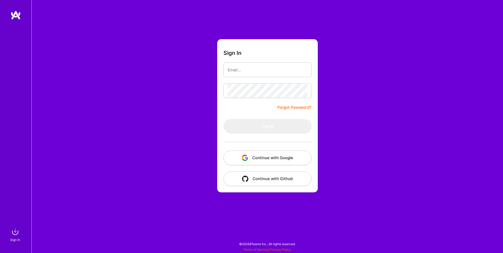
click at [272, 159] on button "Continue with Google" at bounding box center [267, 158] width 88 height 15
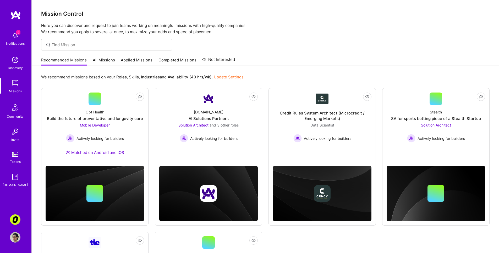
click at [15, 140] on div "Invite" at bounding box center [15, 139] width 8 height 5
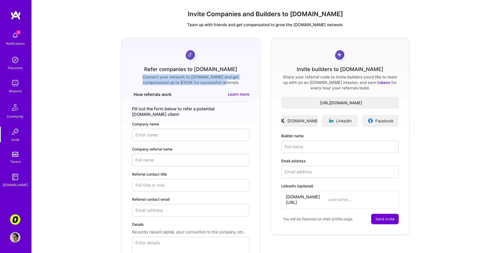
drag, startPoint x: 233, startPoint y: 68, endPoint x: 127, endPoint y: 62, distance: 106.2
click at [128, 62] on form "Refer companies to [DOMAIN_NAME] Connect your network to [DOMAIN_NAME] and get …" at bounding box center [190, 164] width 139 height 253
click at [127, 62] on form "Refer companies to [DOMAIN_NAME] Connect your network to [DOMAIN_NAME] and get …" at bounding box center [190, 164] width 139 height 253
drag, startPoint x: 131, startPoint y: 62, endPoint x: 245, endPoint y: 74, distance: 115.1
click at [245, 74] on form "Refer companies to [DOMAIN_NAME] Connect your network to [DOMAIN_NAME] and get …" at bounding box center [190, 164] width 139 height 253
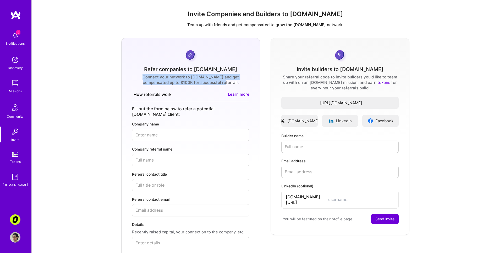
click at [244, 92] on link "Learn more" at bounding box center [238, 95] width 21 height 6
click at [171, 179] on input "Referral contact title" at bounding box center [190, 185] width 117 height 12
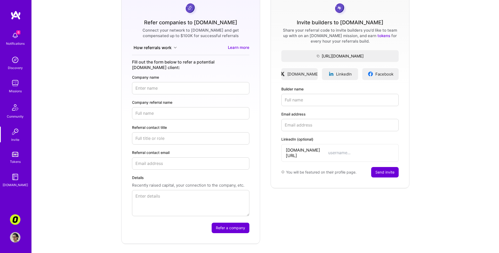
scroll to position [35, 0]
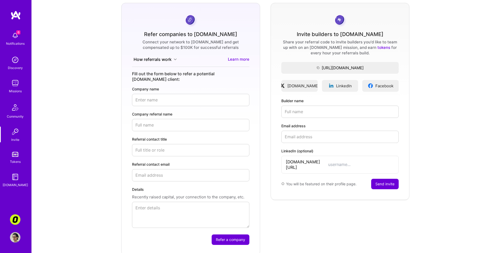
click at [177, 59] on button "How referrals work" at bounding box center [155, 60] width 46 height 6
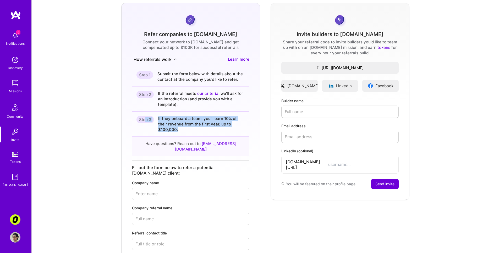
drag, startPoint x: 188, startPoint y: 130, endPoint x: 146, endPoint y: 121, distance: 42.8
click at [146, 121] on div "Step 3 If they onboard a team, you’ll earn 10% of their revenue from the first …" at bounding box center [190, 124] width 117 height 25
click at [122, 119] on form "Refer companies to [DOMAIN_NAME] Connect your network to [DOMAIN_NAME] and get …" at bounding box center [190, 176] width 139 height 347
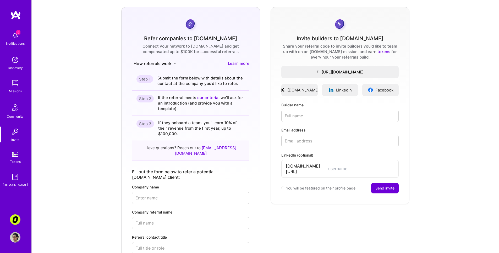
scroll to position [30, 0]
click at [476, 4] on div "Invite Companies and Builders to [DOMAIN_NAME] Team up with friends and get com…" at bounding box center [265, 181] width 467 height 401
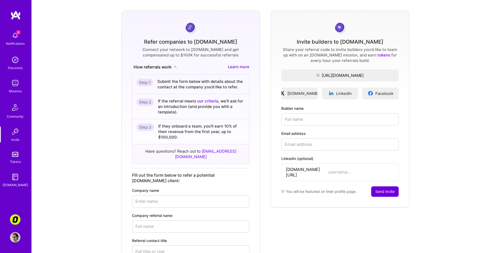
scroll to position [27, 0]
click at [16, 154] on img at bounding box center [15, 154] width 6 height 5
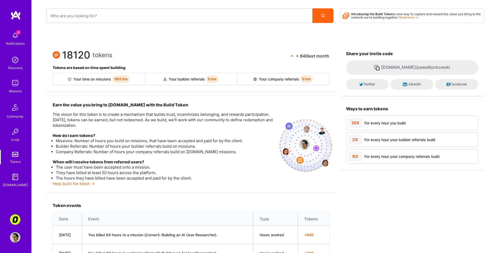
click at [119, 80] on span "1812 hrs" at bounding box center [121, 79] width 18 height 8
copy span "1812"
click at [265, 81] on div "Your company referrals 0 hrs" at bounding box center [283, 79] width 92 height 12
click at [292, 55] on div "+ 840 last month" at bounding box center [309, 55] width 39 height 9
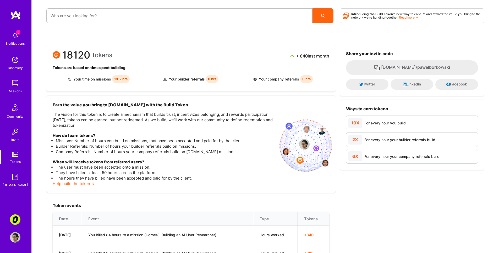
click at [297, 55] on span "+ 840 last month" at bounding box center [312, 55] width 33 height 5
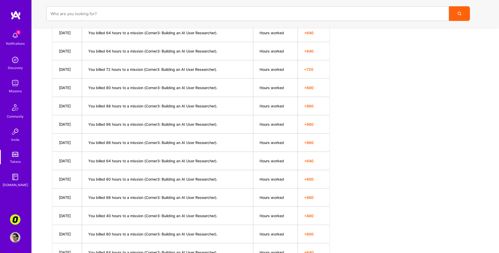
scroll to position [424, 0]
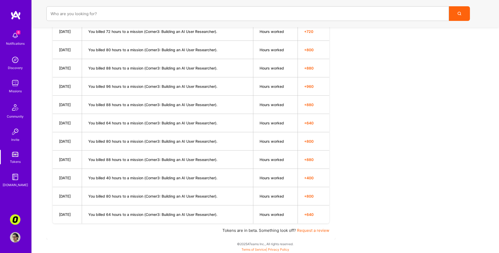
drag, startPoint x: 133, startPoint y: 213, endPoint x: 243, endPoint y: 206, distance: 109.9
click at [243, 206] on tr "[DATE] You billed 64 hours to a mission (Corner3: Building an AI User Researche…" at bounding box center [191, 215] width 276 height 18
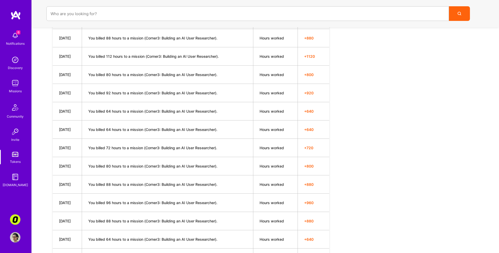
scroll to position [240, 0]
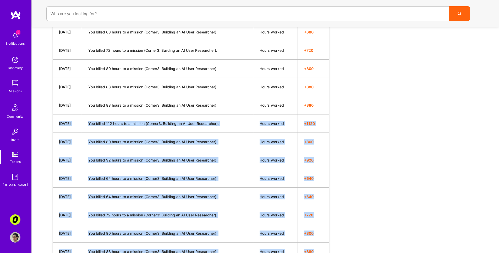
drag, startPoint x: 72, startPoint y: 121, endPoint x: 343, endPoint y: 121, distance: 270.6
click at [343, 121] on div "18120 tokens + 840 last month Tokens are based on time spent building Your time…" at bounding box center [265, 114] width 467 height 625
click at [343, 121] on div "Share your invite code [DOMAIN_NAME]/pawelborkowski Twitter Linkedin Facebook W…" at bounding box center [411, 114] width 144 height 618
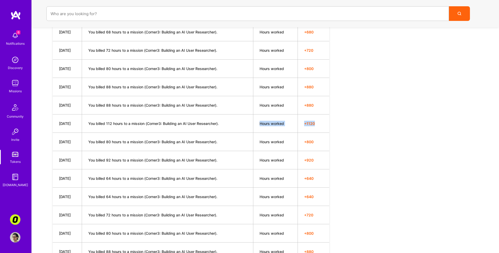
drag, startPoint x: 325, startPoint y: 124, endPoint x: 248, endPoint y: 121, distance: 77.0
click at [249, 122] on tr "[DATE] You billed 112 hours to a mission (Corner3: Building an AI User Research…" at bounding box center [191, 124] width 276 height 18
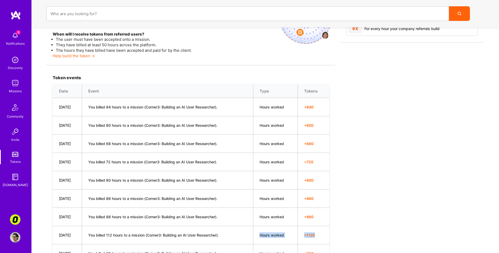
scroll to position [120, 0]
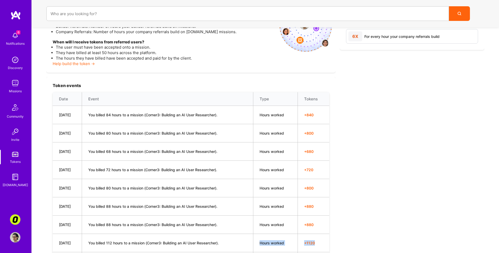
click at [18, 110] on img at bounding box center [15, 107] width 13 height 13
